Goal: Obtain resource: Obtain resource

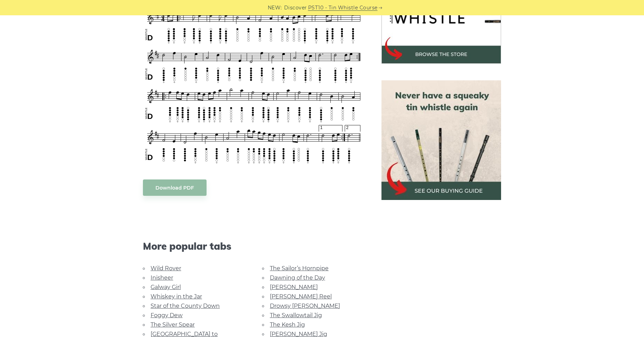
scroll to position [213, 0]
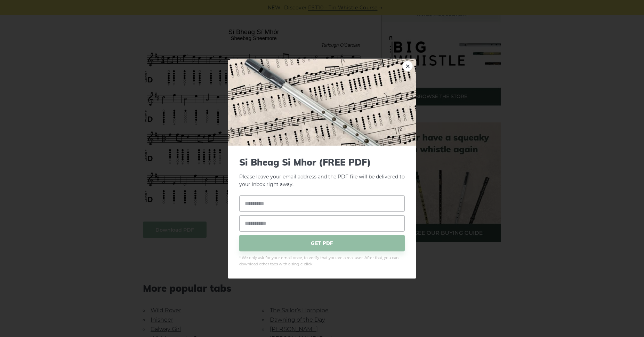
click at [179, 235] on body "NEW: Discover PST10 - Tin Whistle Course Lessons Fingering Charts Tabs & Notes …" at bounding box center [322, 330] width 644 height 1087
click at [56, 124] on div "× Si­ Bheag Si­ Mhor (FREE PDF) Please leave your email address and the PDF fil…" at bounding box center [322, 168] width 644 height 337
click at [407, 67] on link "×" at bounding box center [407, 66] width 10 height 10
click at [409, 65] on link "×" at bounding box center [407, 66] width 10 height 10
drag, startPoint x: 162, startPoint y: 33, endPoint x: 259, endPoint y: 30, distance: 96.7
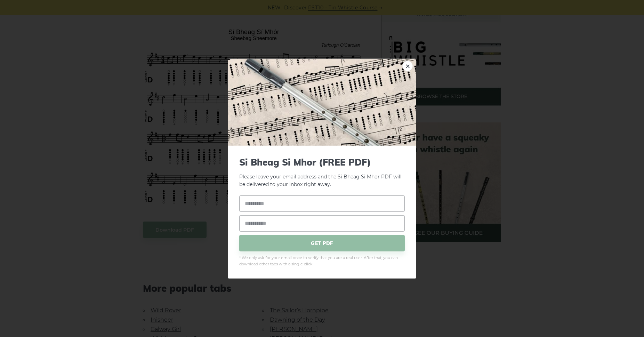
click at [259, 30] on body "NEW: Discover PST10 - Tin Whistle Course Lessons Fingering Charts Tabs & Notes …" at bounding box center [322, 330] width 644 height 1087
click at [408, 68] on link "×" at bounding box center [407, 66] width 10 height 10
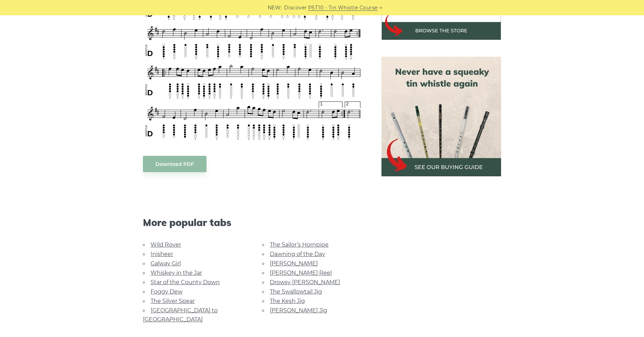
scroll to position [280, 0]
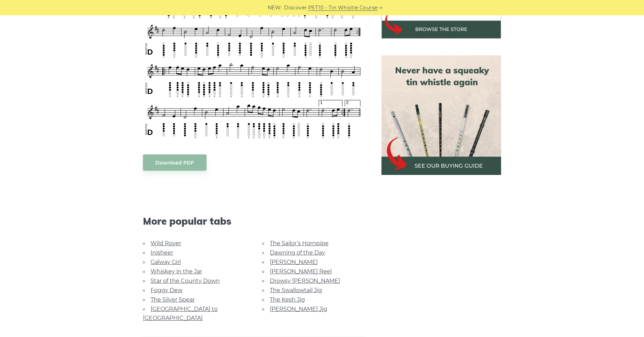
click at [165, 289] on link "Foggy Dew" at bounding box center [167, 290] width 32 height 7
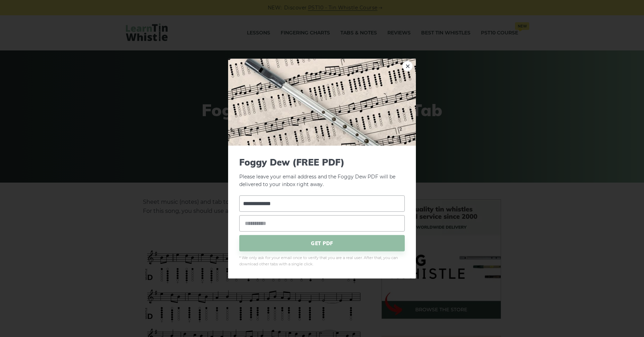
type input "**********"
click at [325, 244] on span "GET PDF" at bounding box center [322, 243] width 166 height 16
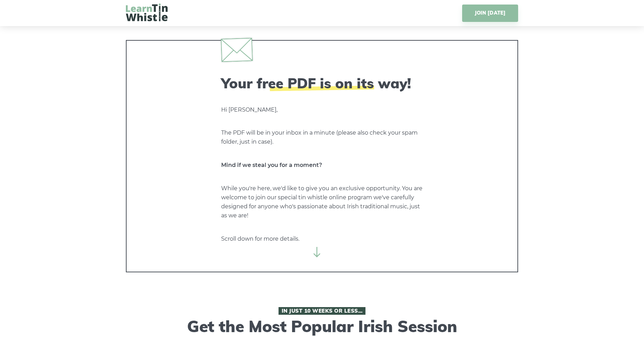
click at [317, 251] on icon at bounding box center [317, 252] width 10 height 10
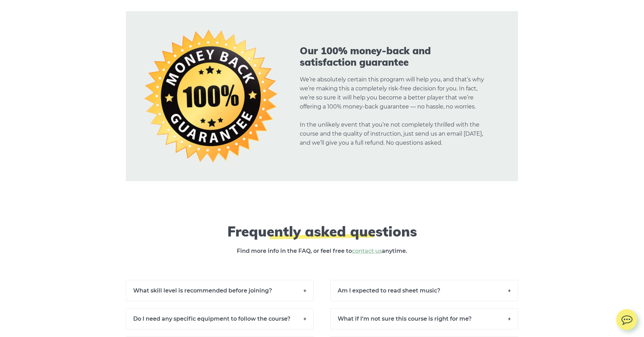
scroll to position [5054, 0]
